Goal: Information Seeking & Learning: Learn about a topic

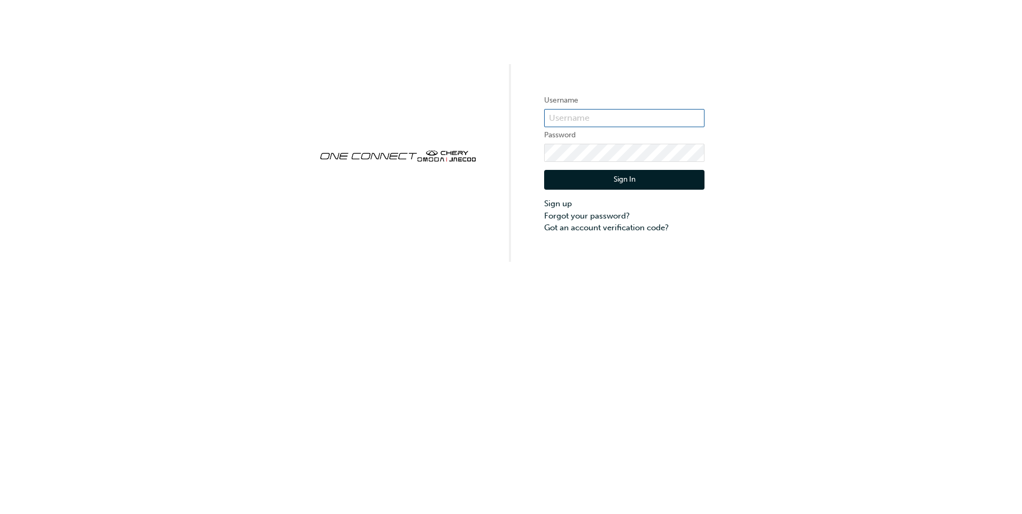
type input "ONE00420"
click at [641, 182] on button "Sign In" at bounding box center [624, 180] width 160 height 20
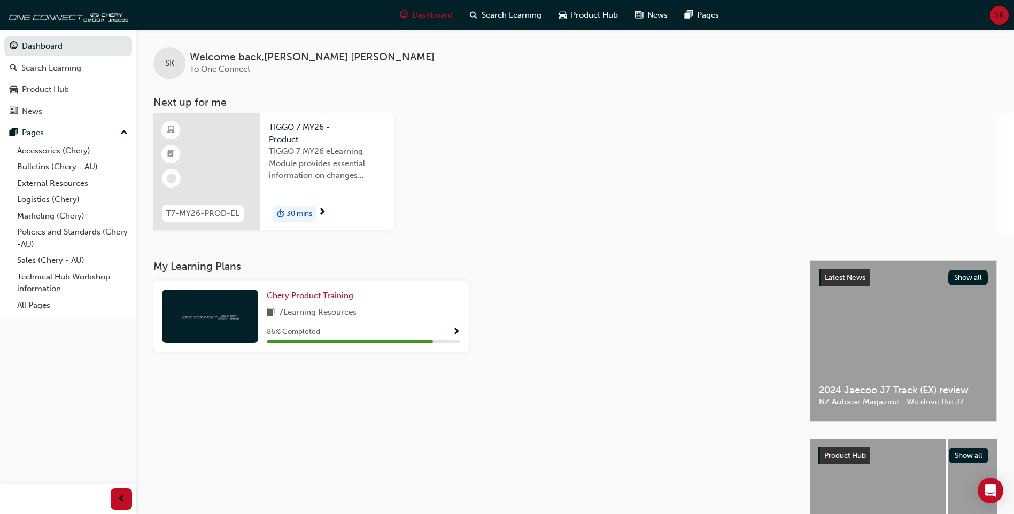
click at [322, 300] on span "Chery Product Training" at bounding box center [310, 296] width 87 height 10
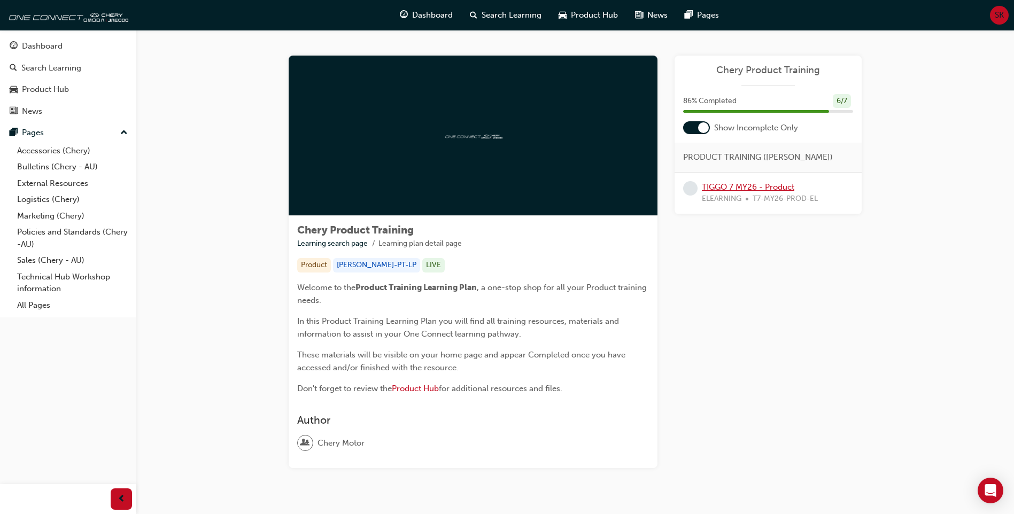
click at [764, 183] on link "TIGGO 7 MY26 - Product" at bounding box center [748, 187] width 92 height 10
